Goal: Check status

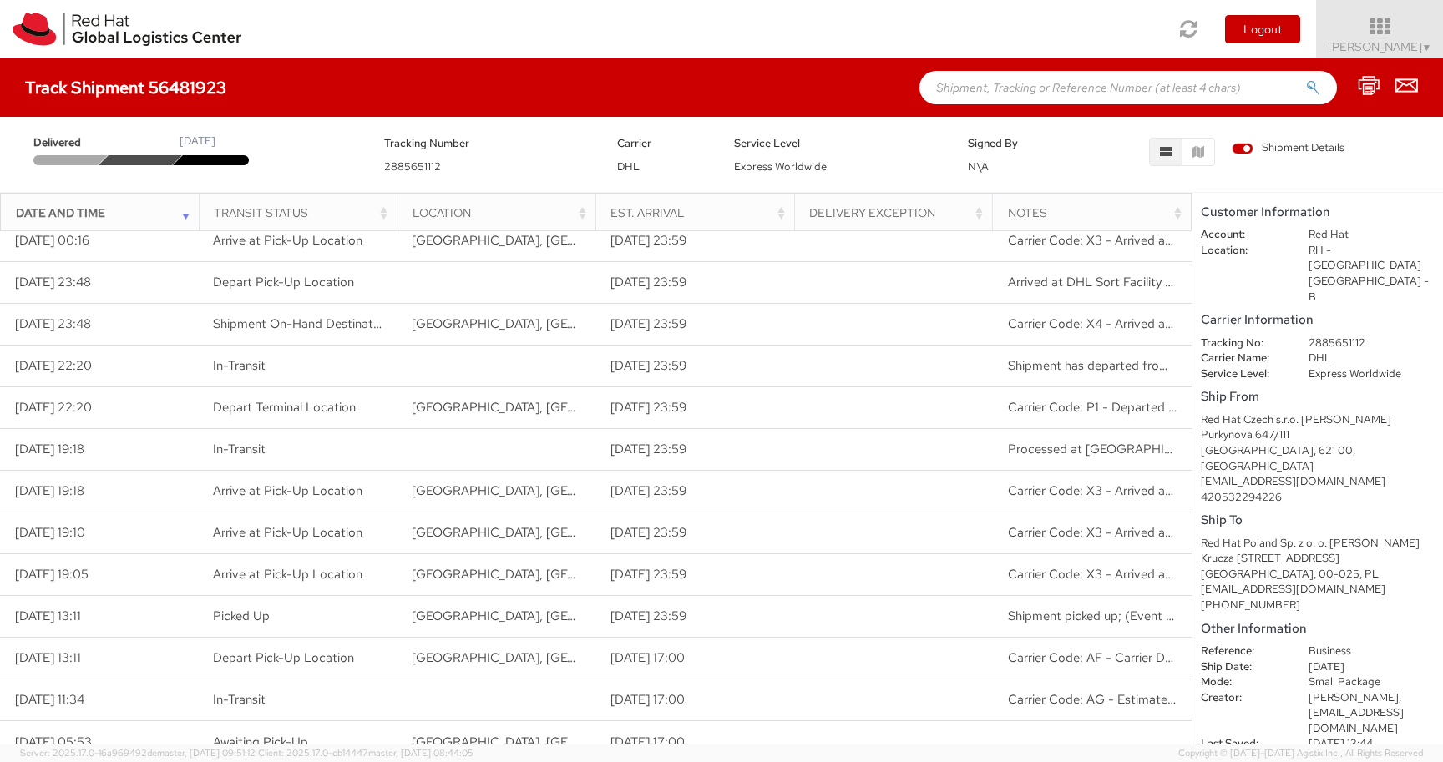
scroll to position [322, 0]
